Goal: Information Seeking & Learning: Learn about a topic

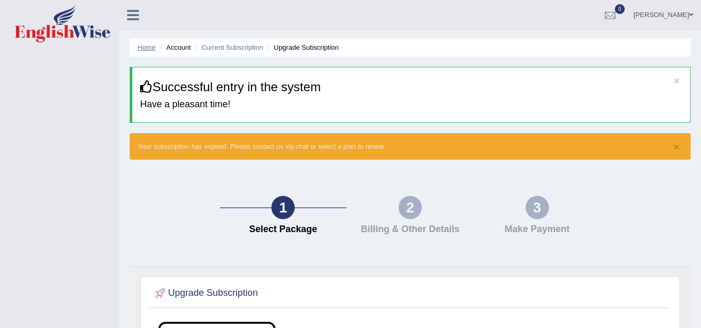
click at [146, 50] on link "Home" at bounding box center [146, 48] width 18 height 8
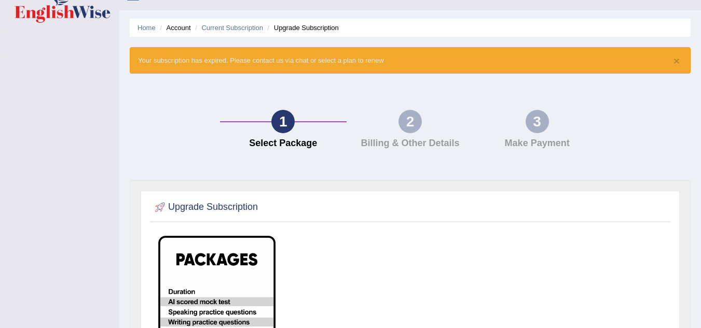
scroll to position [12, 0]
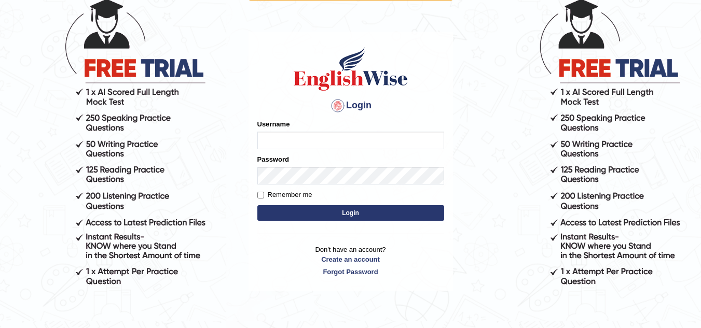
scroll to position [93, 0]
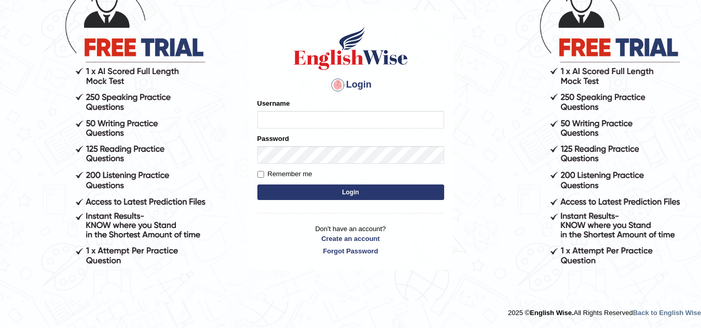
type input "Sivanantha"
click at [300, 189] on button "Login" at bounding box center [350, 193] width 187 height 16
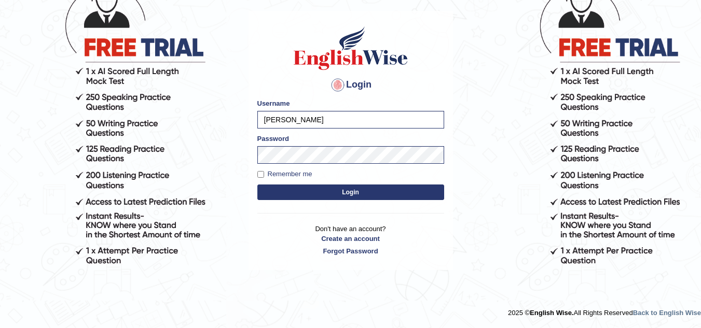
click at [300, 189] on button "Login" at bounding box center [350, 193] width 187 height 16
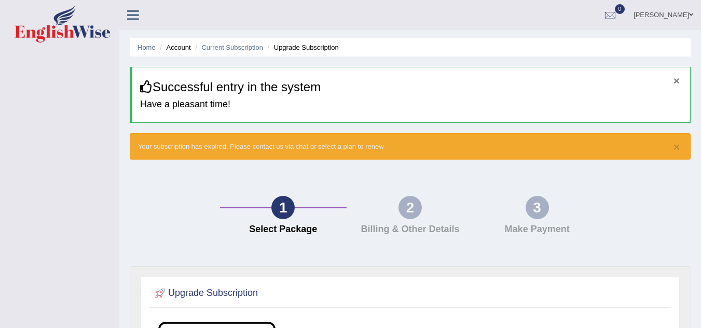
click at [676, 81] on button "×" at bounding box center [676, 80] width 6 height 11
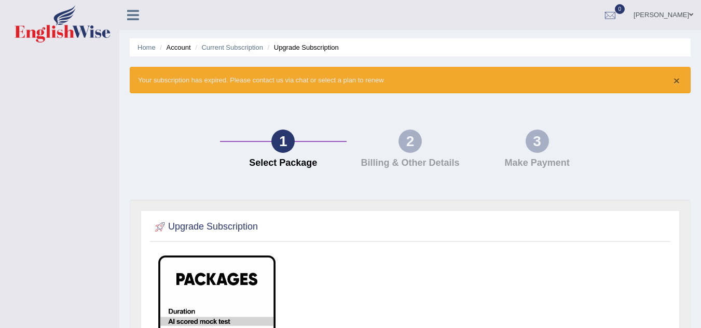
click at [676, 81] on button "×" at bounding box center [676, 80] width 6 height 11
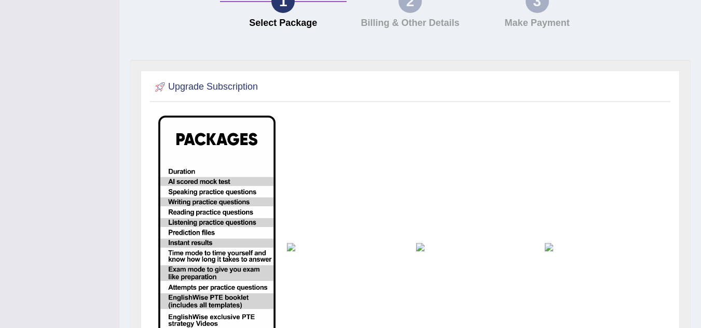
scroll to position [104, 0]
drag, startPoint x: 485, startPoint y: 150, endPoint x: 383, endPoint y: 163, distance: 103.4
click at [383, 163] on td at bounding box center [345, 246] width 129 height 275
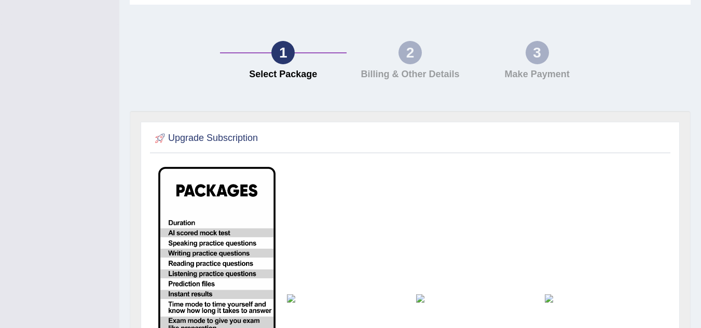
scroll to position [0, 0]
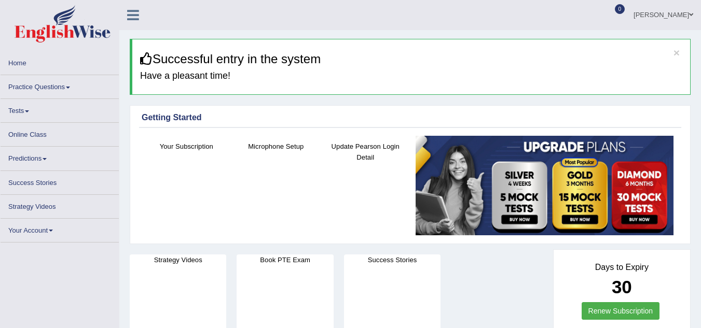
scroll to position [52, 0]
click at [32, 158] on link "Predictions" at bounding box center [60, 157] width 118 height 20
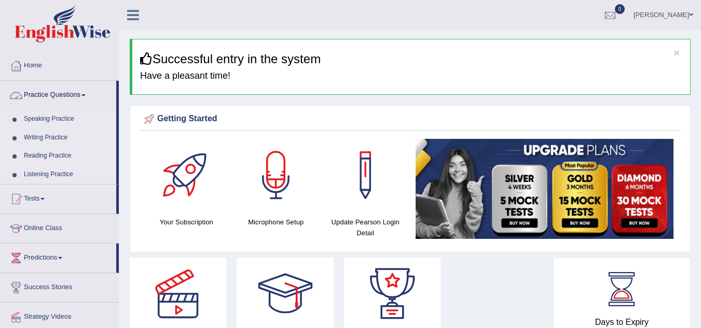
click at [32, 116] on link "Speaking Practice" at bounding box center [67, 119] width 97 height 19
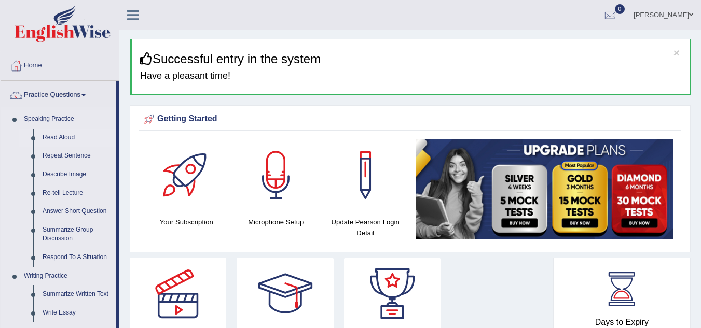
click at [51, 138] on link "Read Aloud" at bounding box center [77, 138] width 78 height 19
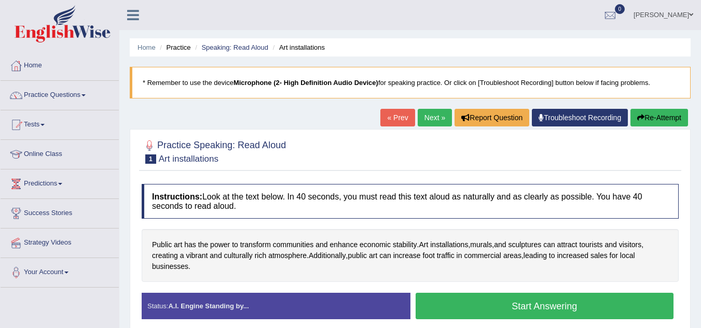
click at [523, 311] on button "Start Answering" at bounding box center [544, 306] width 258 height 26
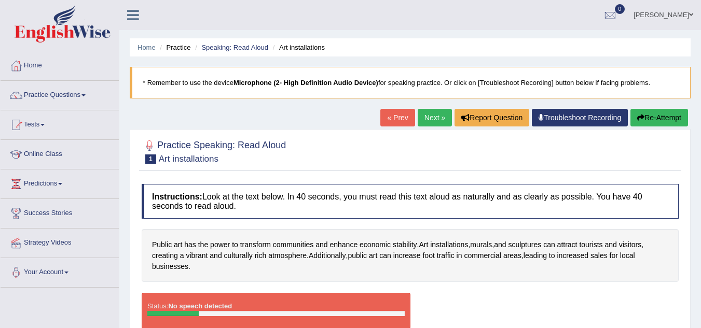
click at [428, 119] on link "Next »" at bounding box center [434, 118] width 34 height 18
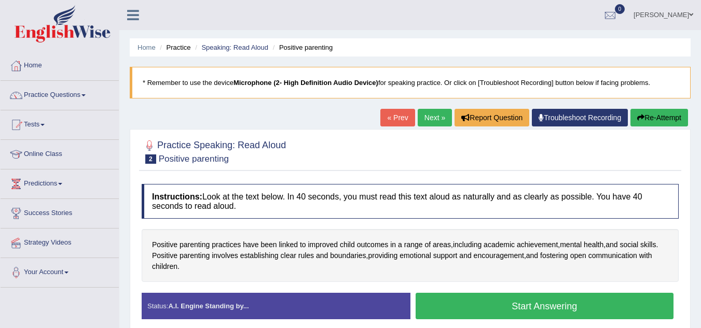
click at [544, 304] on button "Start Answering" at bounding box center [544, 306] width 258 height 26
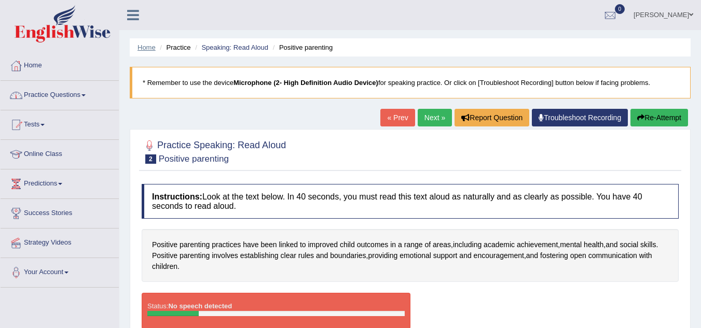
click at [151, 45] on link "Home" at bounding box center [146, 48] width 18 height 8
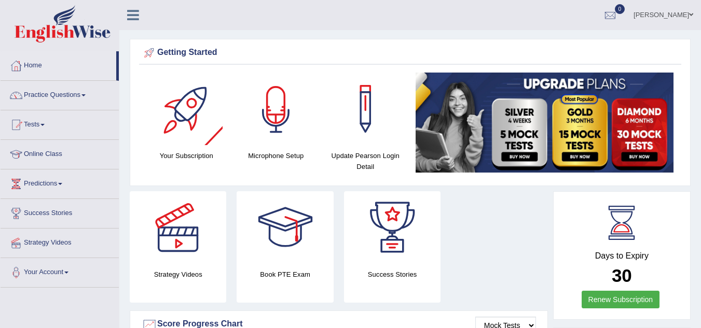
click at [267, 117] on div at bounding box center [276, 109] width 73 height 73
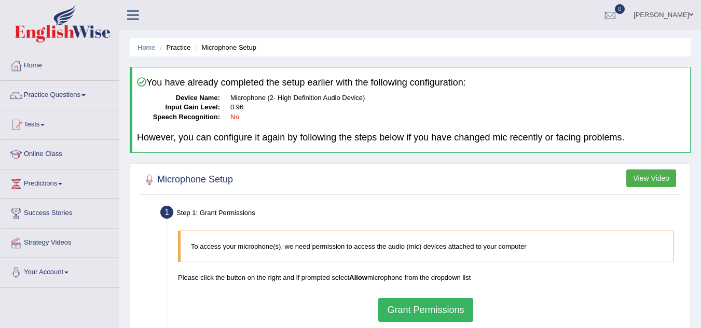
click at [431, 304] on button "Grant Permissions" at bounding box center [425, 310] width 94 height 24
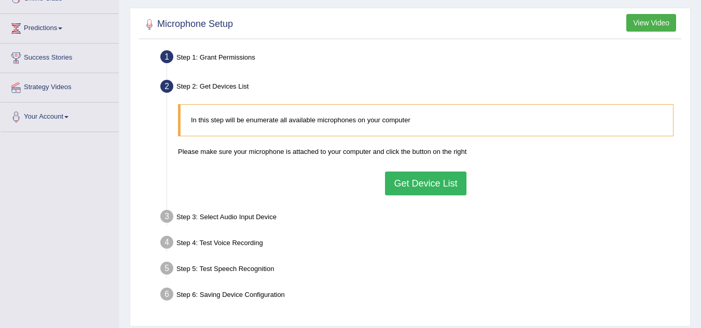
scroll to position [104, 0]
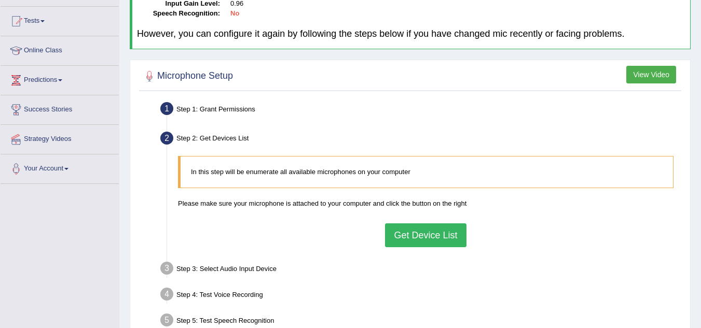
click at [435, 236] on button "Get Device List" at bounding box center [425, 236] width 81 height 24
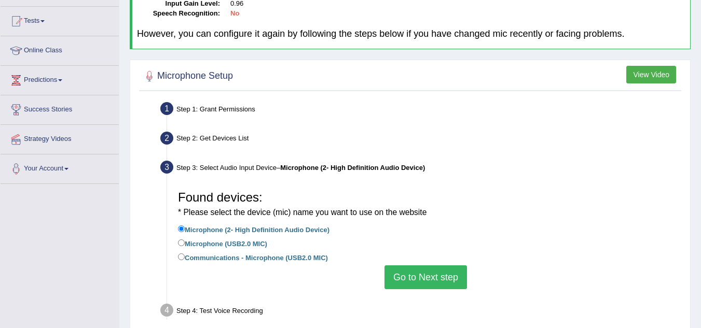
click at [443, 276] on button "Go to Next step" at bounding box center [425, 278] width 82 height 24
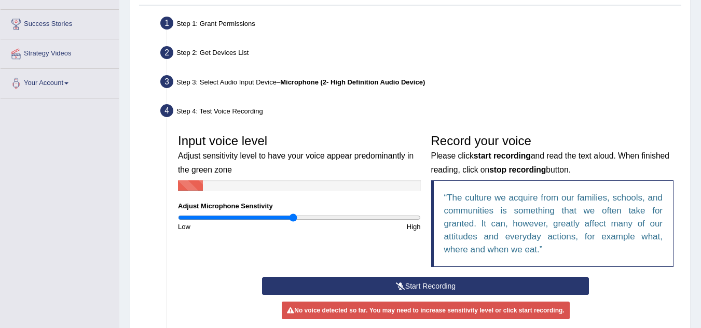
scroll to position [207, 0]
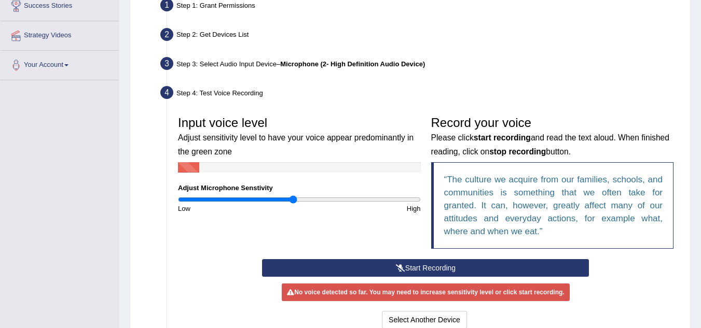
click at [437, 264] on button "Start Recording" at bounding box center [425, 268] width 327 height 18
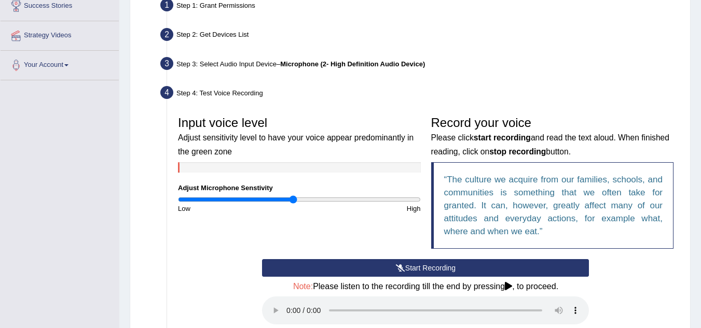
click at [412, 268] on button "Start Recording" at bounding box center [425, 268] width 327 height 18
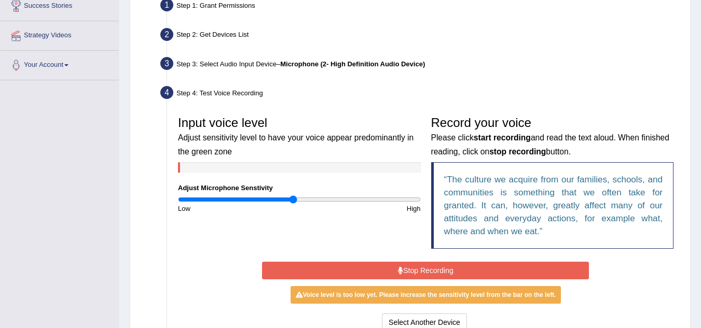
click at [412, 268] on button "Stop Recording" at bounding box center [425, 271] width 327 height 18
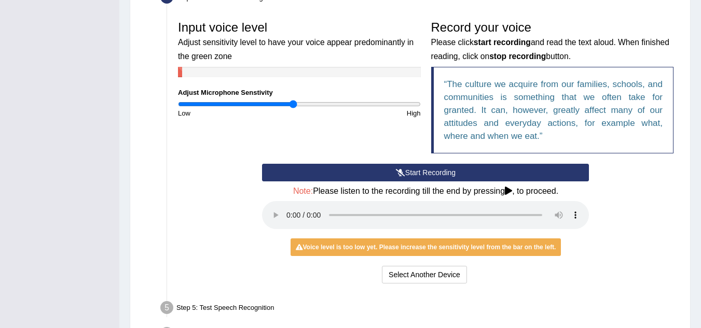
scroll to position [311, 0]
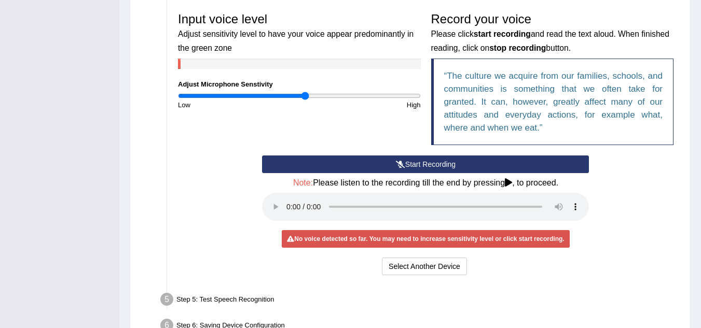
click at [305, 97] on input "range" at bounding box center [299, 96] width 243 height 8
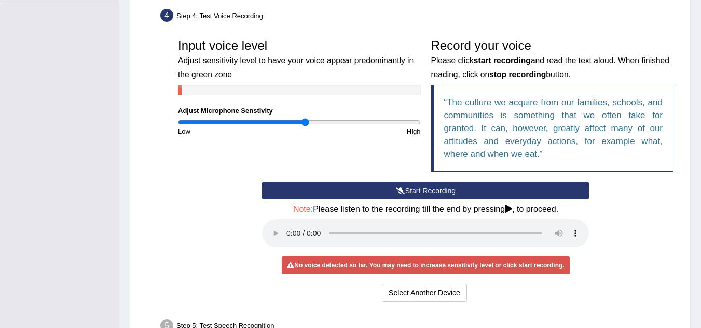
scroll to position [259, 0]
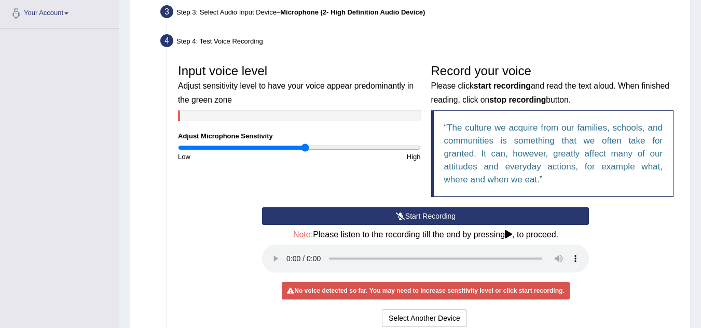
click at [468, 219] on button "Start Recording" at bounding box center [425, 216] width 327 height 18
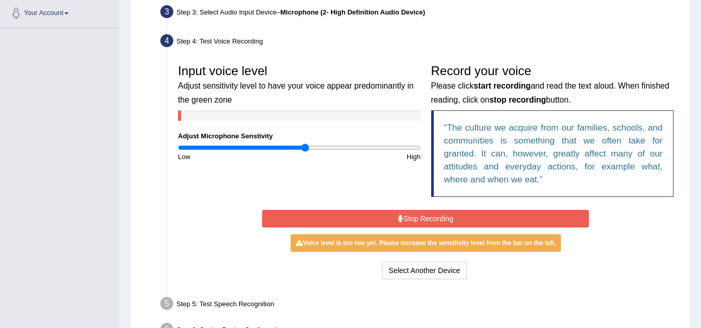
click at [462, 219] on button "Stop Recording" at bounding box center [425, 219] width 327 height 18
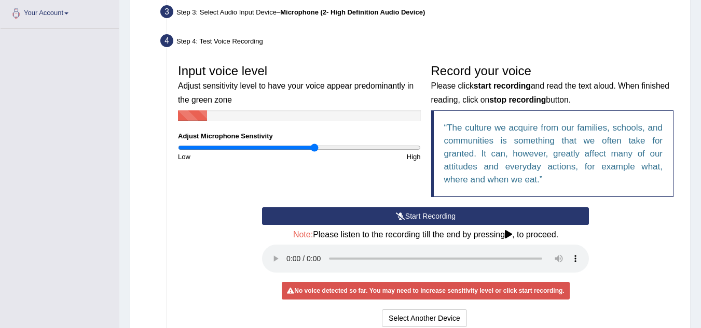
click at [314, 149] on input "range" at bounding box center [299, 148] width 243 height 8
type input "1.36"
click at [341, 150] on input "range" at bounding box center [299, 148] width 243 height 8
click at [423, 215] on button "Start Recording" at bounding box center [425, 216] width 327 height 18
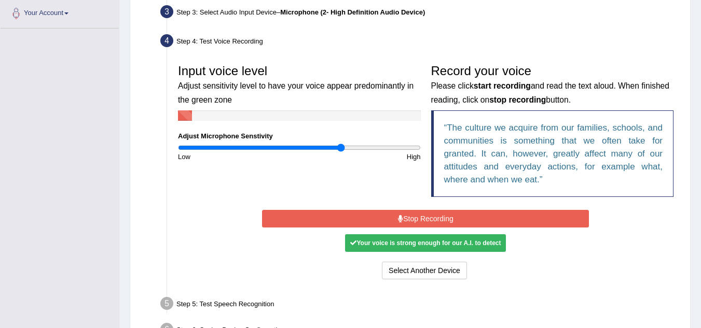
click at [423, 214] on button "Stop Recording" at bounding box center [425, 219] width 327 height 18
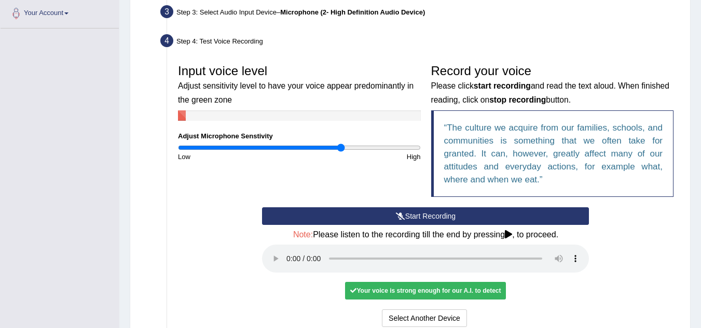
click at [510, 234] on icon at bounding box center [508, 234] width 7 height 8
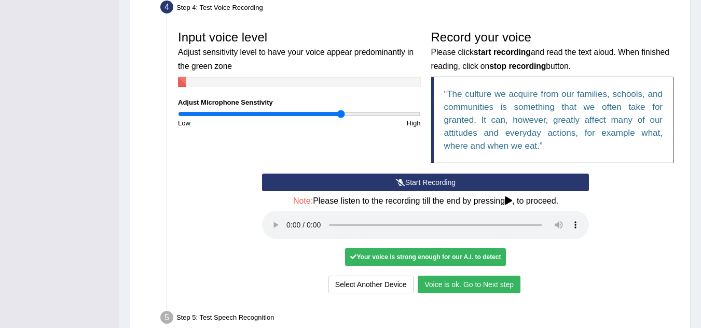
scroll to position [311, 0]
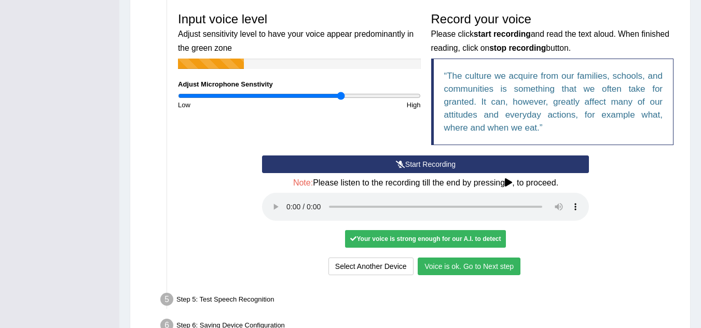
click at [477, 264] on button "Voice is ok. Go to Next step" at bounding box center [468, 267] width 103 height 18
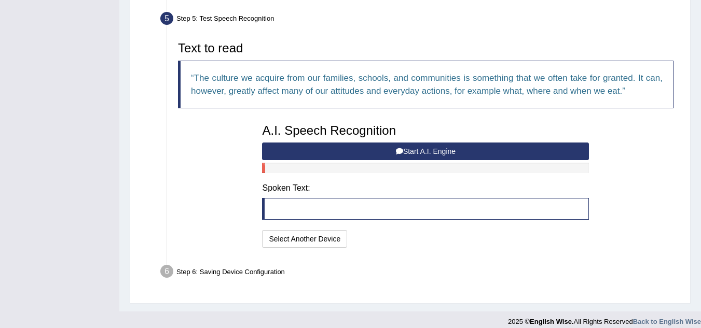
click at [423, 146] on button "Start A.I. Engine" at bounding box center [425, 152] width 327 height 18
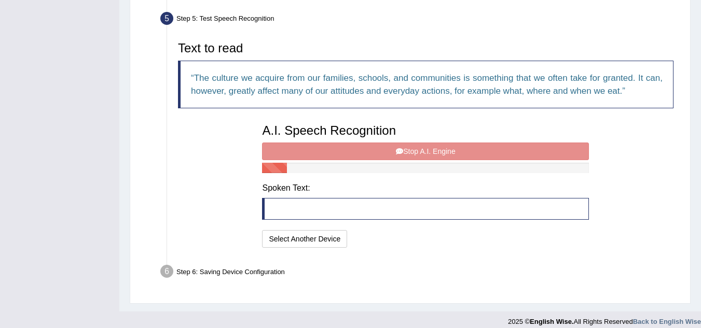
click at [423, 146] on div "A.I. Speech Recognition Start A.I. Engine Stop A.I. Engine Note: Please listen …" at bounding box center [425, 185] width 337 height 132
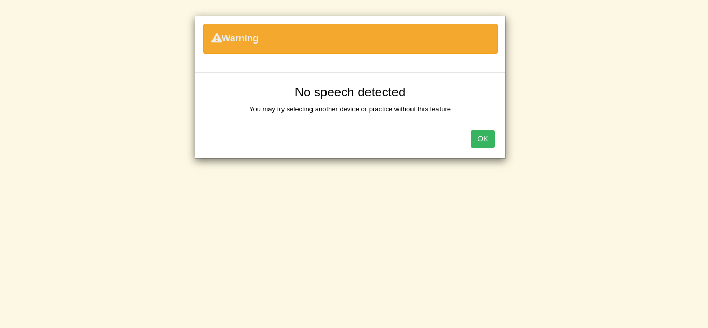
click at [481, 136] on button "OK" at bounding box center [483, 139] width 24 height 18
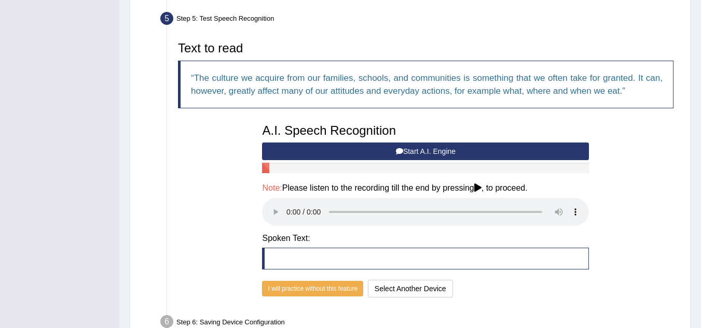
click at [471, 150] on button "Start A.I. Engine" at bounding box center [425, 152] width 327 height 18
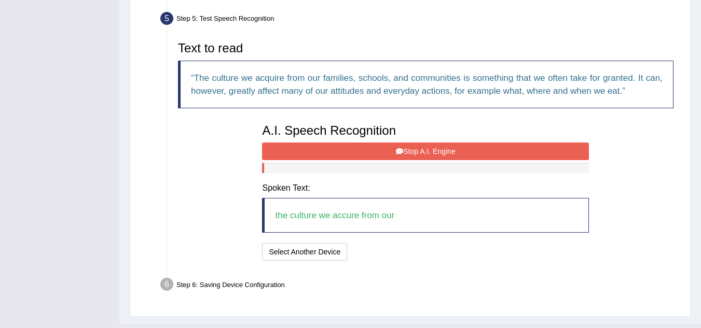
click at [471, 150] on button "Stop A.I. Engine" at bounding box center [425, 152] width 327 height 18
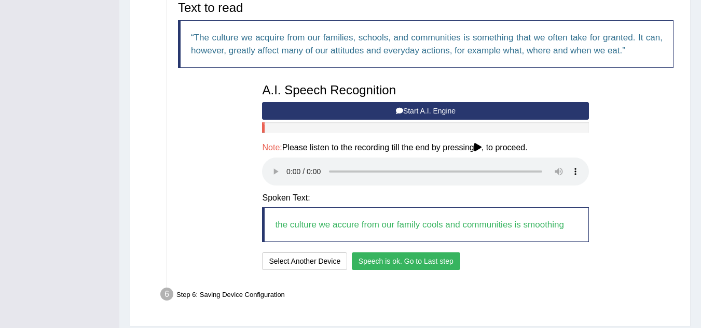
scroll to position [363, 0]
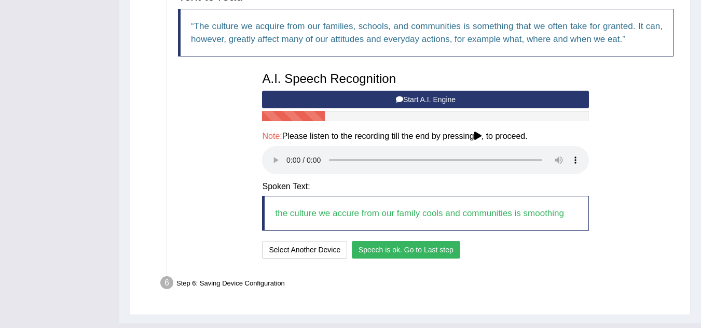
click at [385, 253] on button "Speech is ok. Go to Last step" at bounding box center [406, 250] width 108 height 18
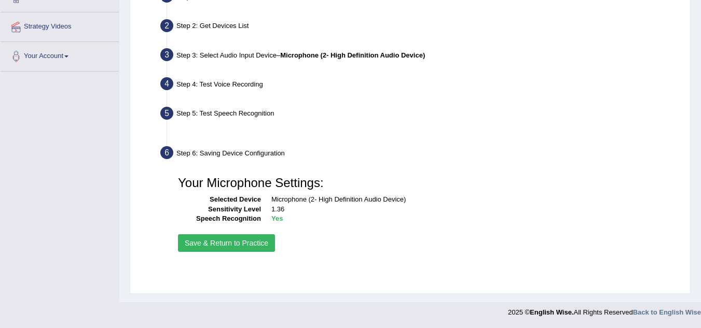
scroll to position [216, 0]
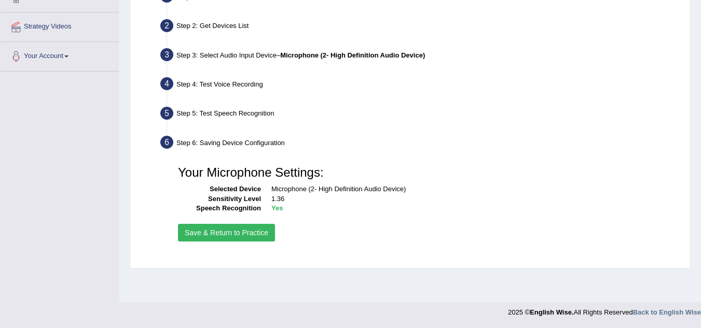
click at [224, 232] on button "Save & Return to Practice" at bounding box center [226, 233] width 97 height 18
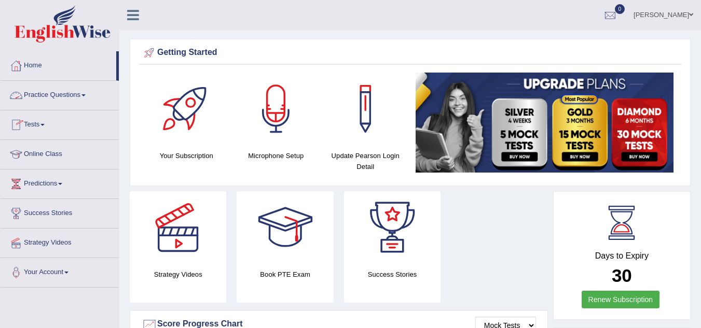
click at [82, 95] on link "Practice Questions" at bounding box center [60, 94] width 118 height 26
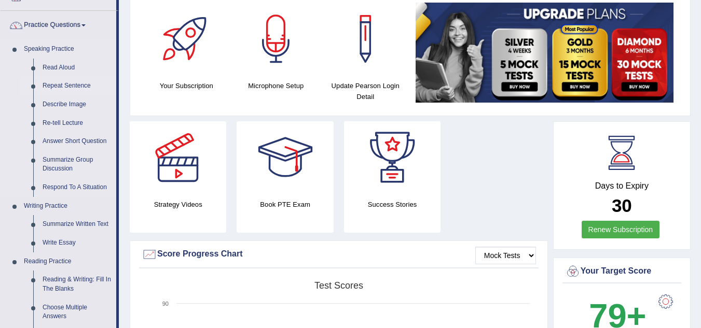
scroll to position [52, 0]
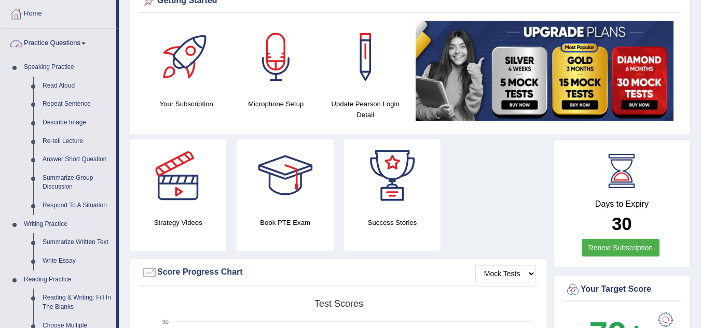
click at [86, 44] on span at bounding box center [83, 44] width 4 height 2
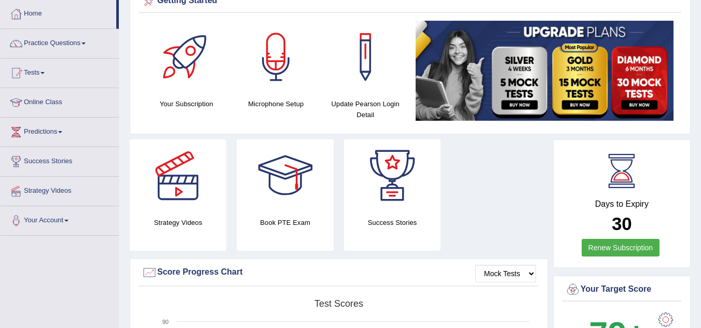
click at [45, 68] on link "Tests" at bounding box center [60, 72] width 118 height 26
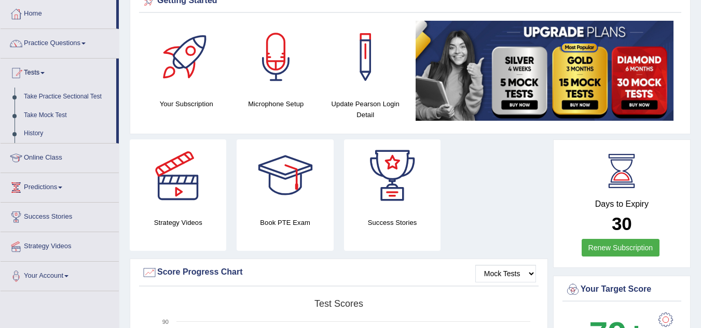
click at [45, 68] on link "Tests" at bounding box center [59, 72] width 116 height 26
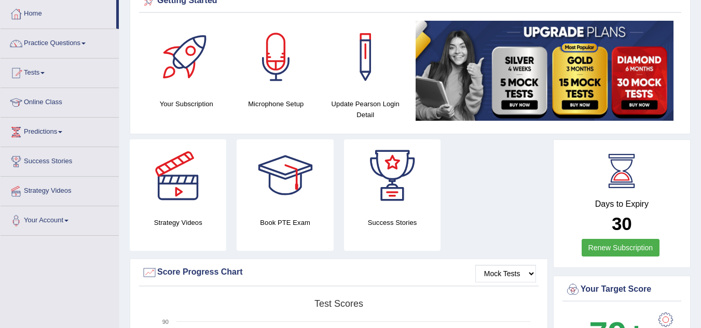
click at [60, 104] on link "Online Class" at bounding box center [60, 101] width 118 height 26
click at [59, 93] on link "Online Class" at bounding box center [59, 101] width 116 height 26
click at [59, 93] on link "Online Class" at bounding box center [60, 101] width 118 height 26
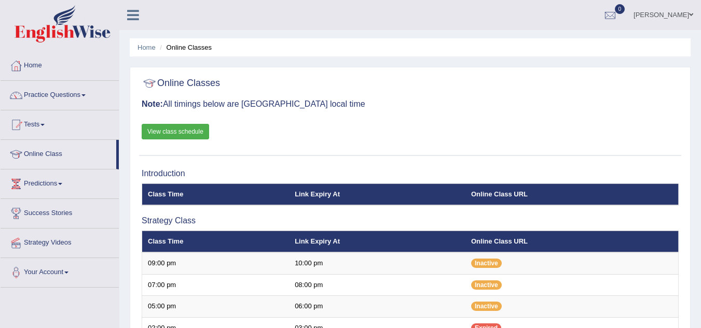
click at [62, 184] on span at bounding box center [60, 184] width 4 height 2
